Goal: Information Seeking & Learning: Find specific fact

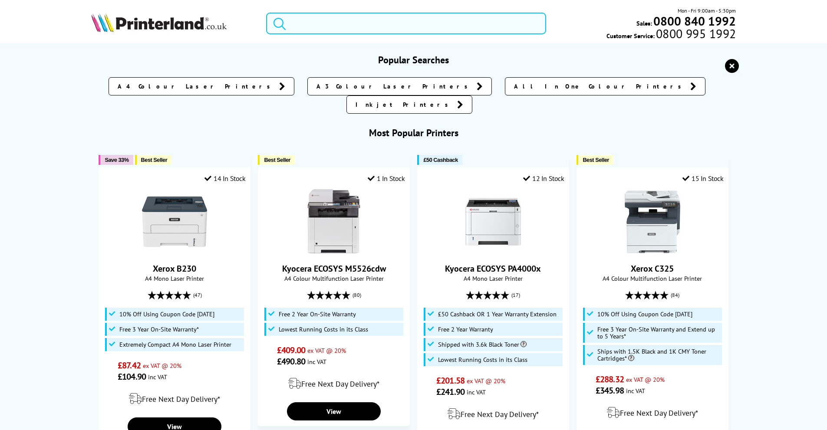
click at [336, 28] on input "search" at bounding box center [406, 24] width 280 height 22
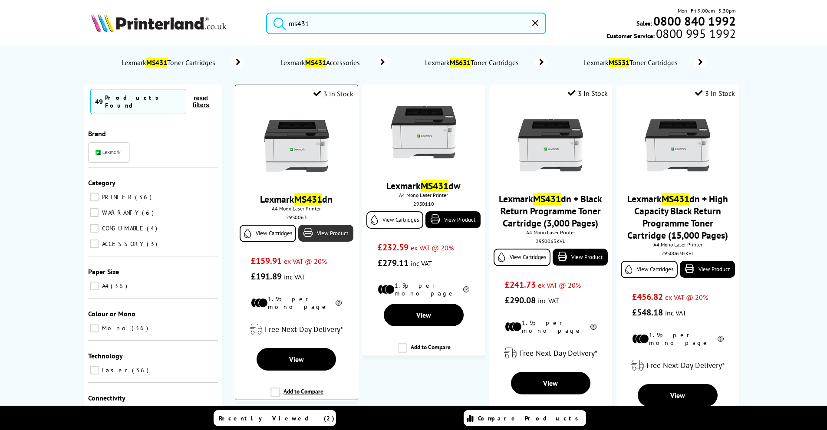
type input "ms431"
click at [325, 242] on link "View Product" at bounding box center [325, 233] width 55 height 17
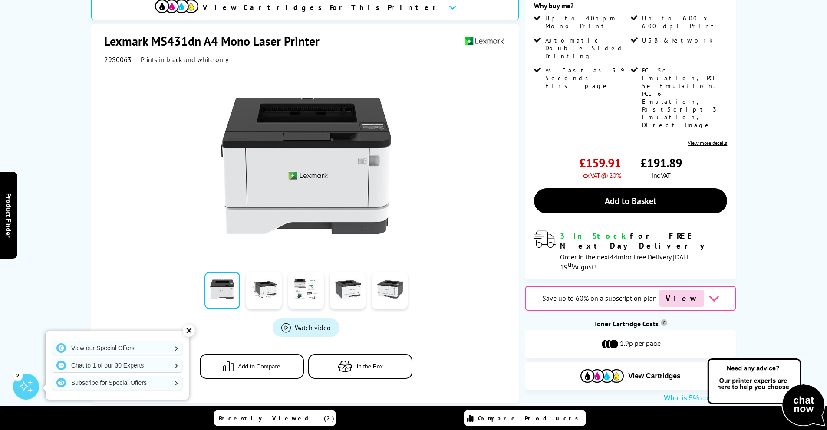
scroll to position [43, 0]
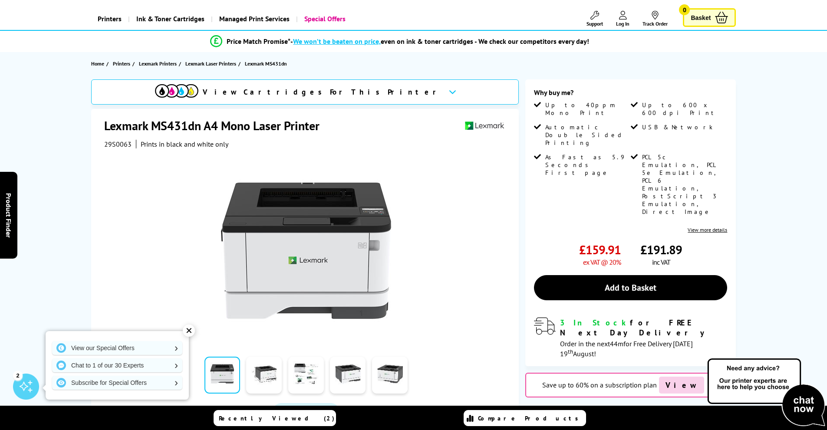
click at [131, 143] on div "29S0063 Prints in black and white only" at bounding box center [306, 144] width 404 height 9
drag, startPoint x: 130, startPoint y: 145, endPoint x: 104, endPoint y: 140, distance: 26.1
click at [104, 140] on span "29S0063" at bounding box center [117, 144] width 27 height 9
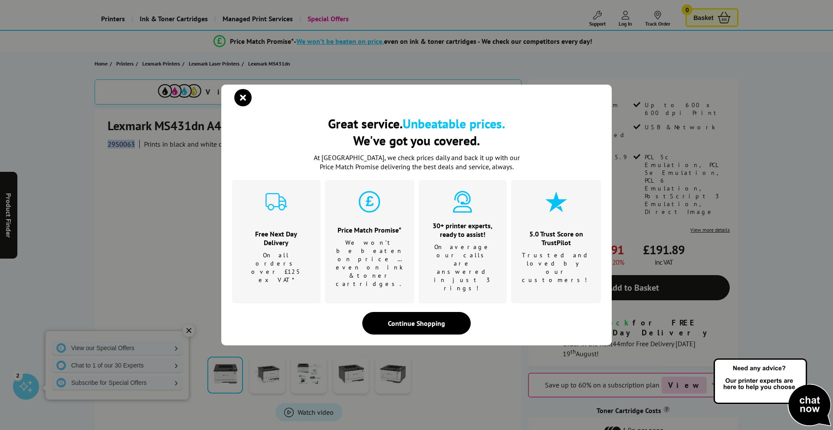
click at [238, 106] on icon "close modal" at bounding box center [242, 97] width 17 height 17
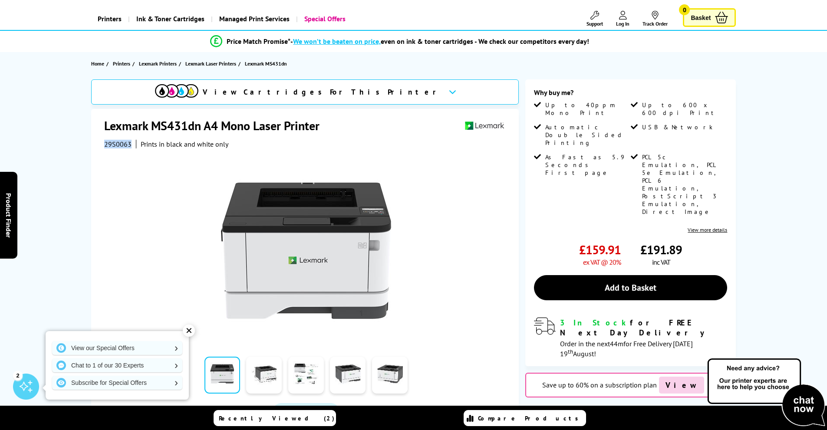
copy span "29S0063"
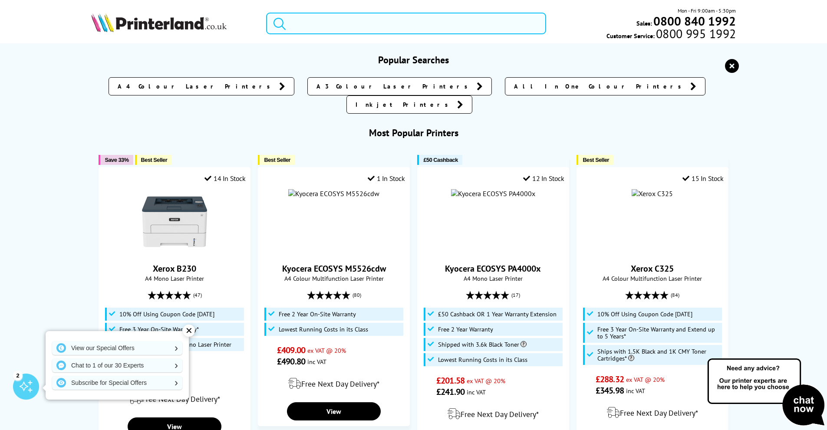
drag, startPoint x: 342, startPoint y: 26, endPoint x: 339, endPoint y: 22, distance: 4.5
click at [339, 22] on input "search" at bounding box center [406, 24] width 280 height 22
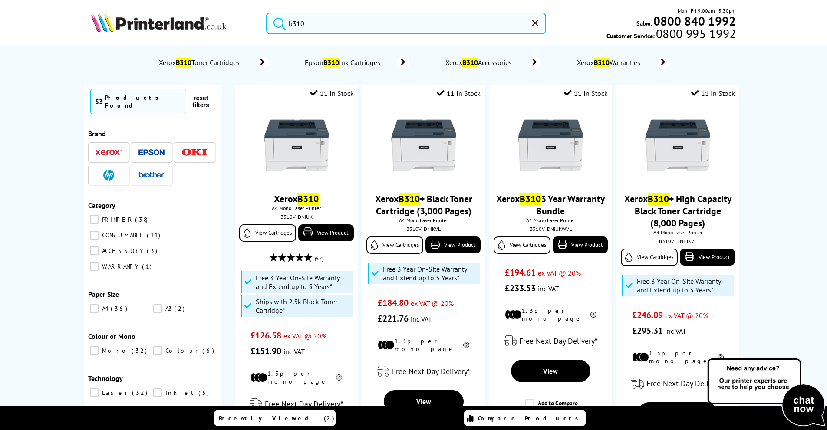
type input "b310"
